Goal: Information Seeking & Learning: Learn about a topic

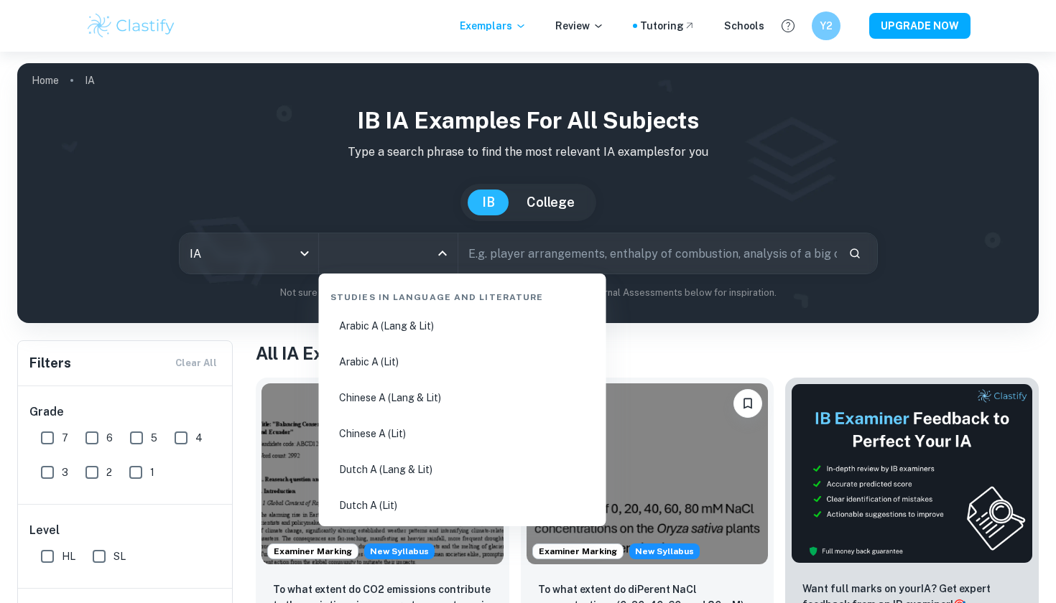
scroll to position [127, 0]
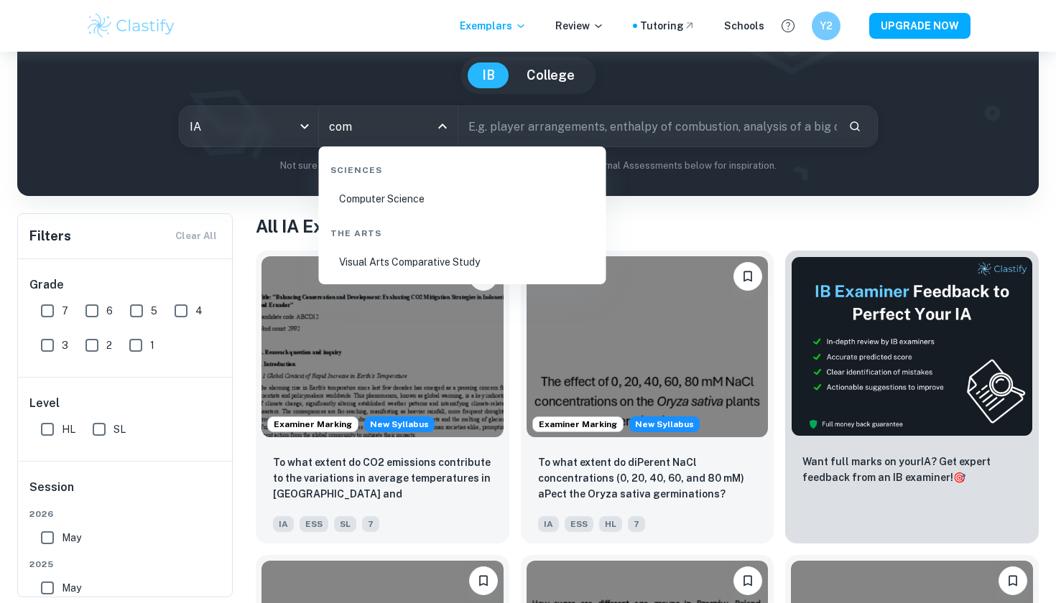
type input "comp"
click at [432, 201] on li "Computer Science" at bounding box center [463, 198] width 276 height 33
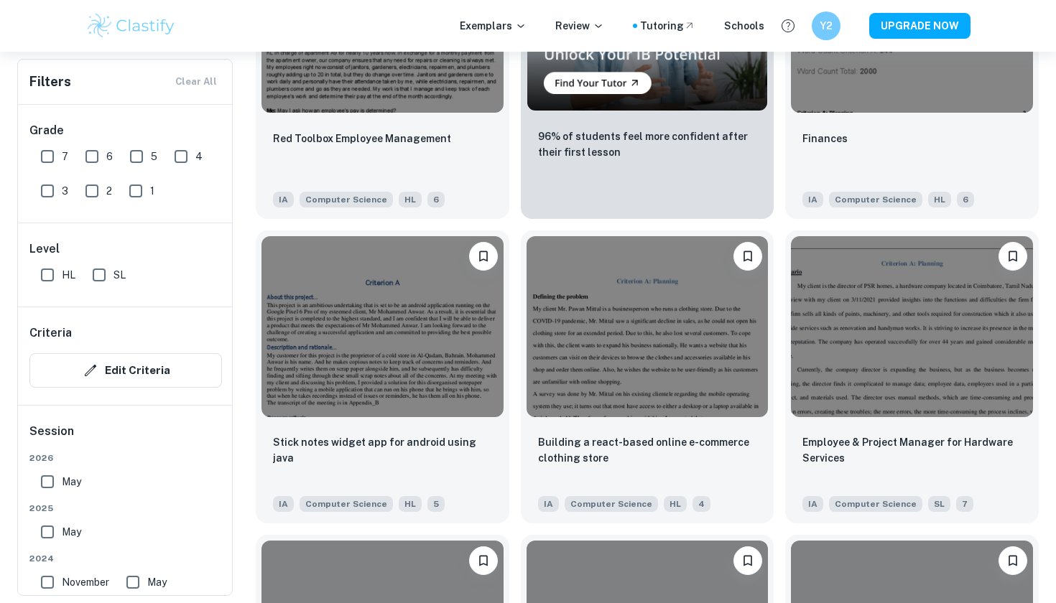
scroll to position [2759, 0]
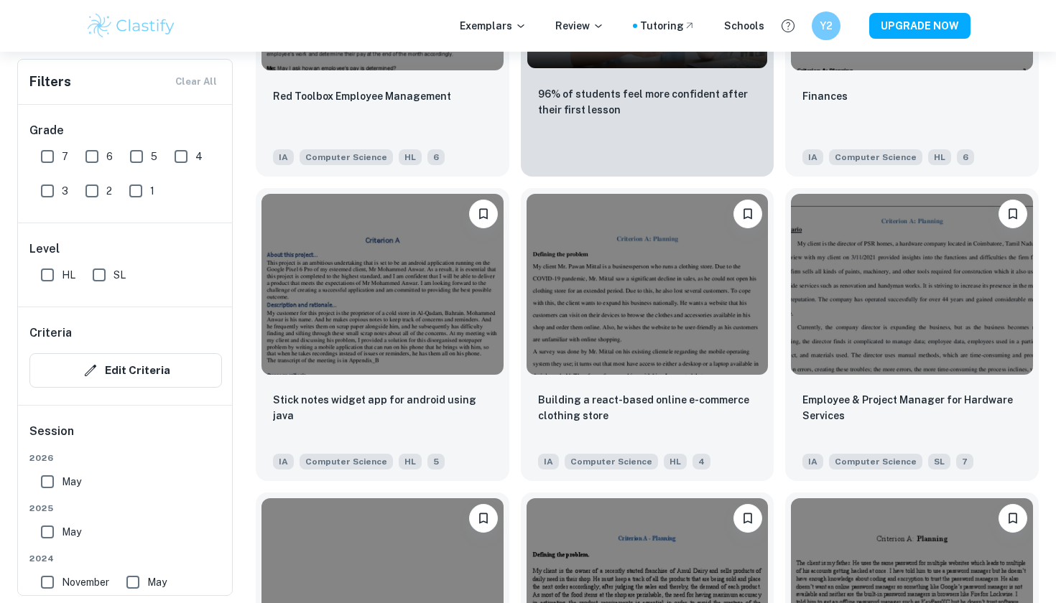
click at [45, 154] on input "7" at bounding box center [47, 156] width 29 height 29
checkbox input "true"
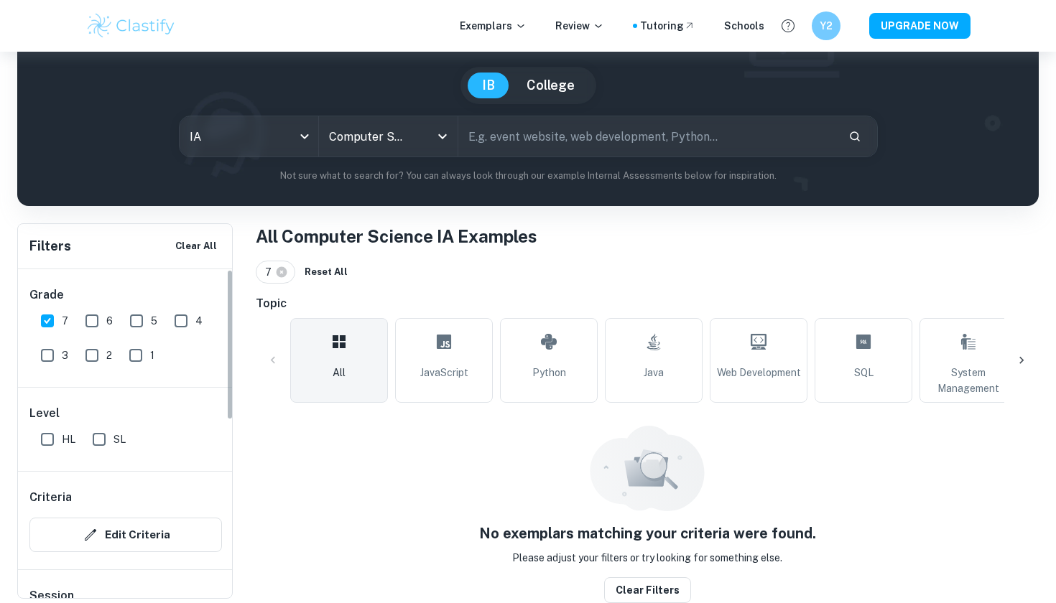
scroll to position [118, 0]
click at [93, 319] on input "6" at bounding box center [92, 321] width 29 height 29
checkbox input "true"
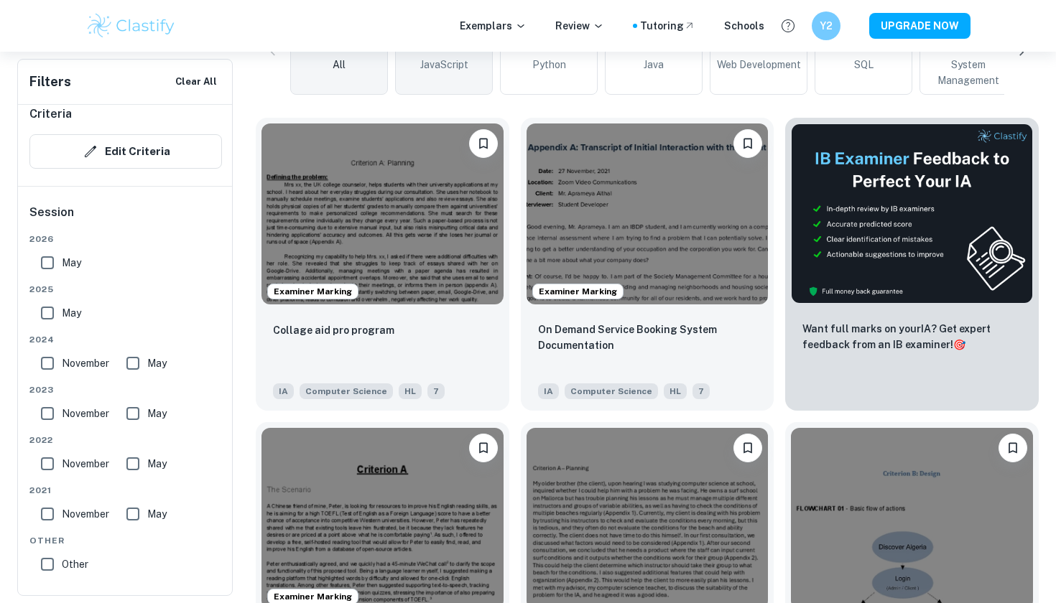
scroll to position [424, 0]
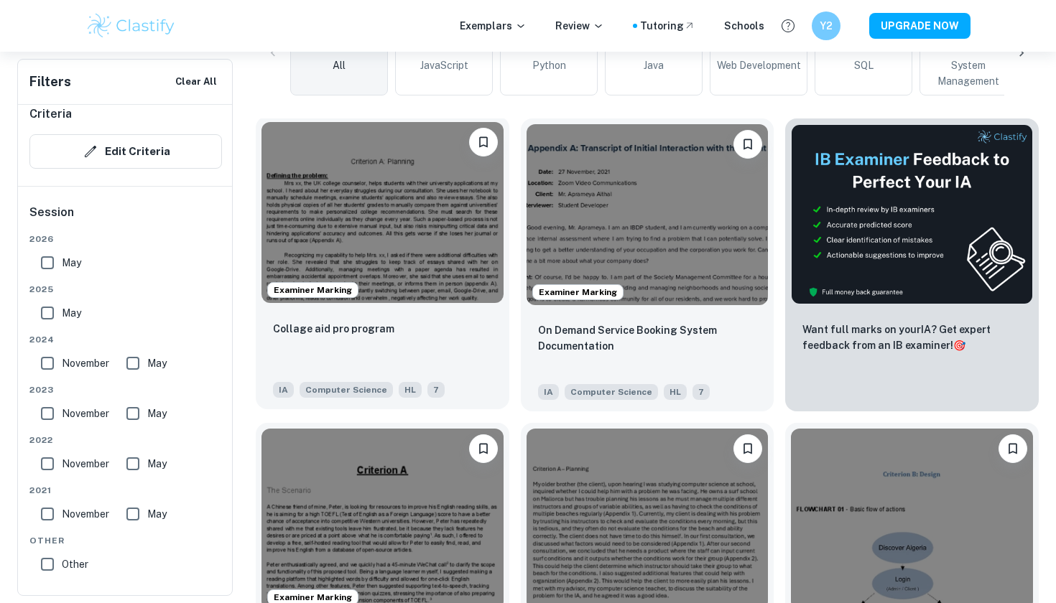
click at [429, 285] on img at bounding box center [382, 212] width 242 height 181
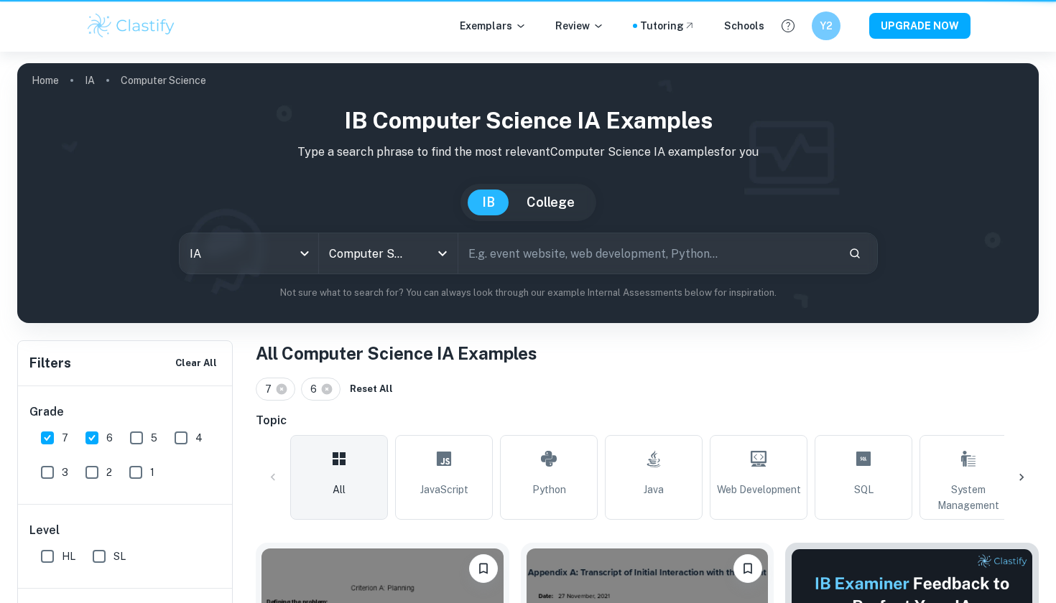
scroll to position [424, 0]
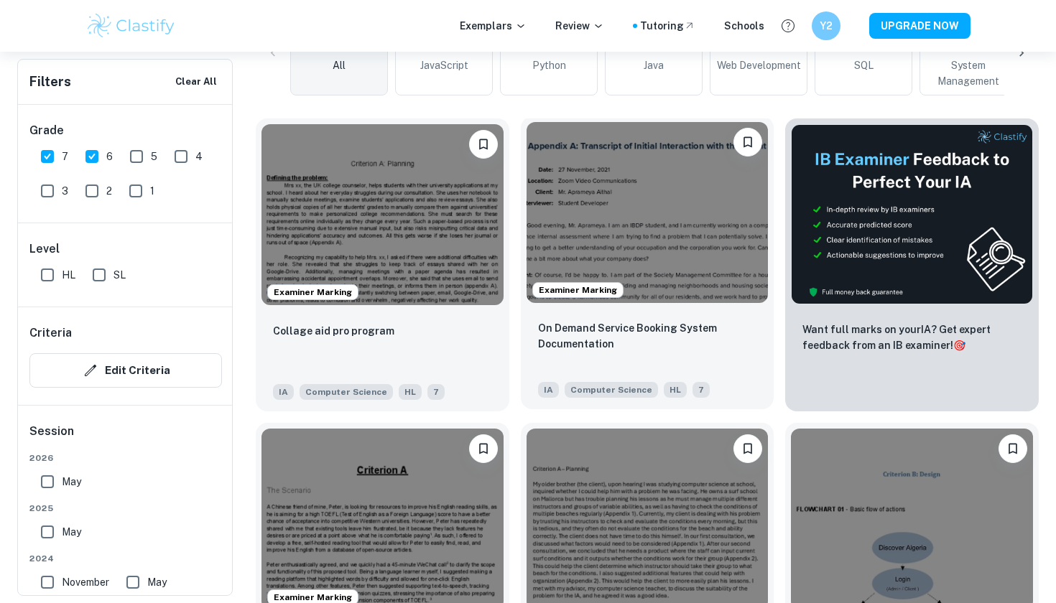
click at [656, 297] on img at bounding box center [647, 212] width 242 height 181
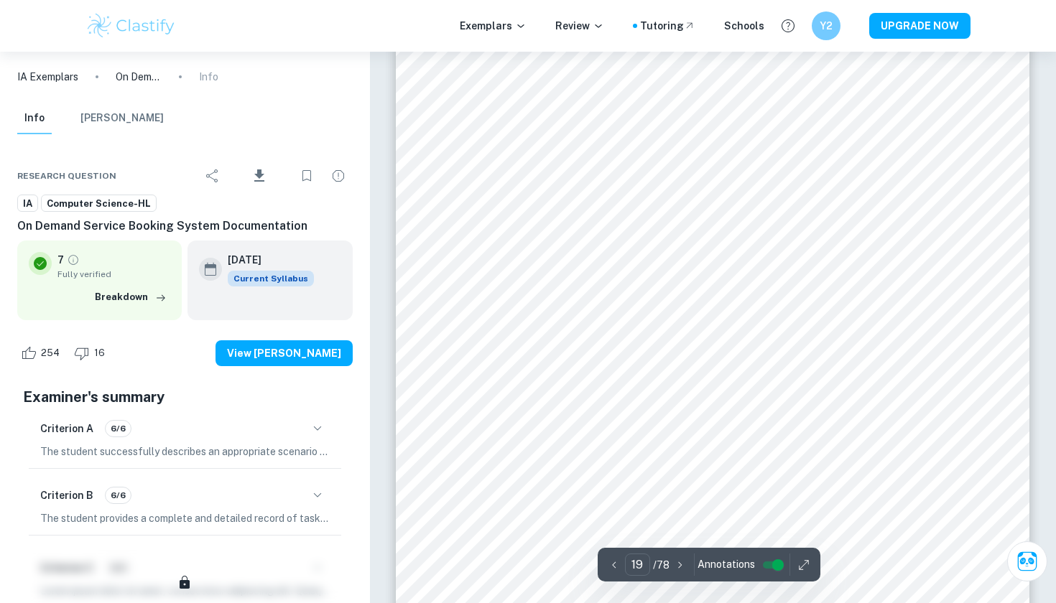
scroll to position [16987, 0]
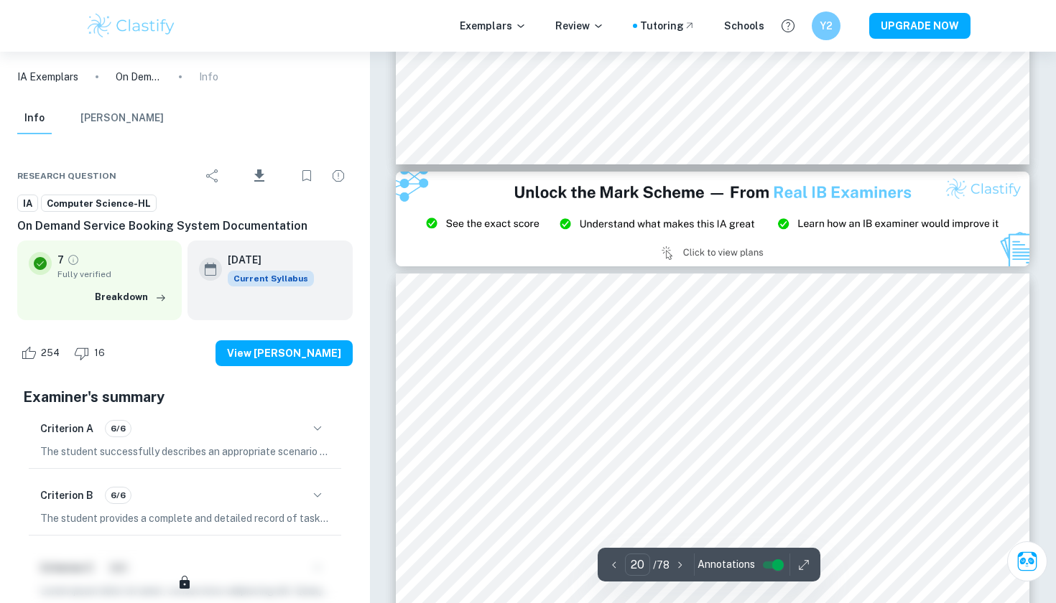
type input "21"
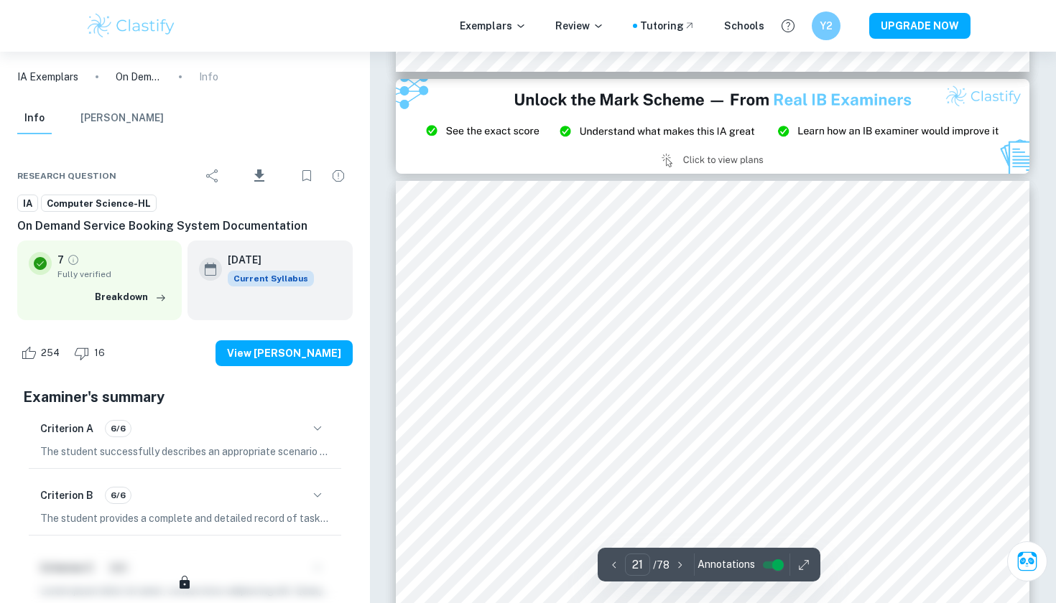
scroll to position [18518, 0]
